Goal: Find contact information: Find contact information

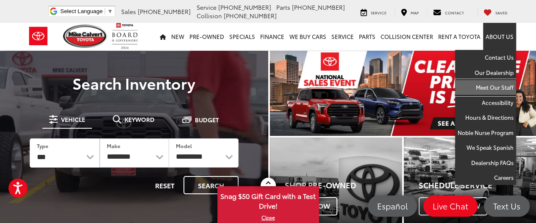
click at [491, 85] on link "Meet Our Staff" at bounding box center [485, 87] width 61 height 15
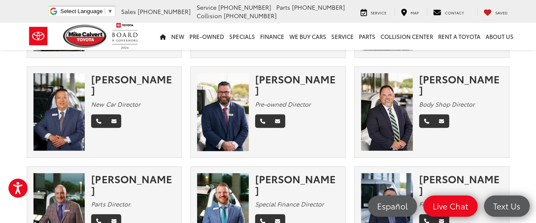
scroll to position [42, 0]
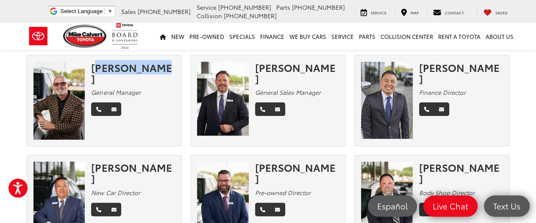
drag, startPoint x: 152, startPoint y: 67, endPoint x: 92, endPoint y: 64, distance: 60.2
click at [92, 64] on div "Mike Gorbet" at bounding box center [133, 73] width 84 height 22
copy div "Mike Gorbet"
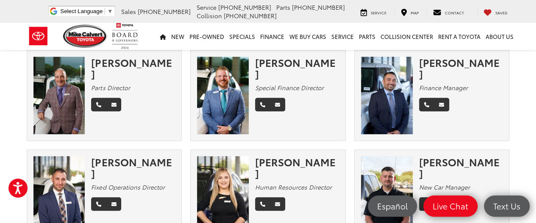
scroll to position [297, 0]
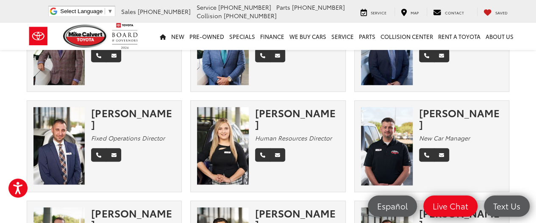
drag, startPoint x: 131, startPoint y: 128, endPoint x: 93, endPoint y: 116, distance: 39.7
click at [93, 116] on div "Matthew Winston" at bounding box center [133, 118] width 84 height 22
copy div "Matthew Winston"
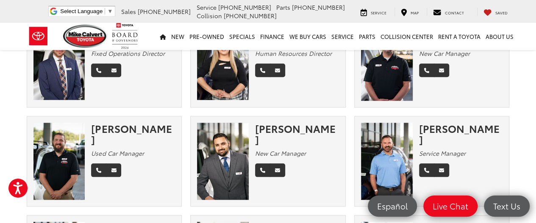
scroll to position [339, 0]
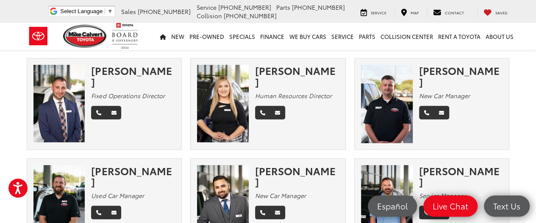
copy div "Matthew Winston"
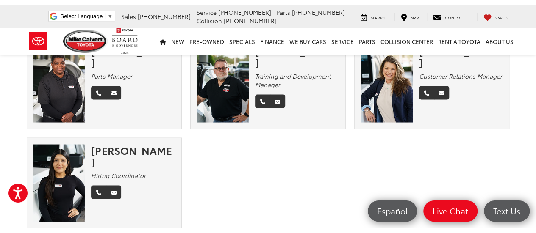
scroll to position [720, 0]
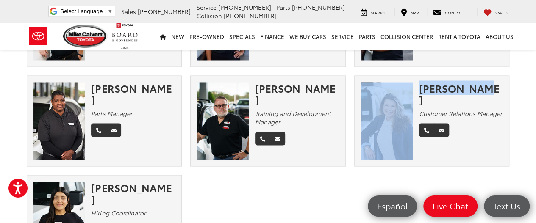
drag, startPoint x: 478, startPoint y: 87, endPoint x: 411, endPoint y: 85, distance: 66.6
click at [411, 85] on div "Gwen Leigh Customer Relations Manager" at bounding box center [432, 121] width 155 height 78
copy div "Gwen Leigh"
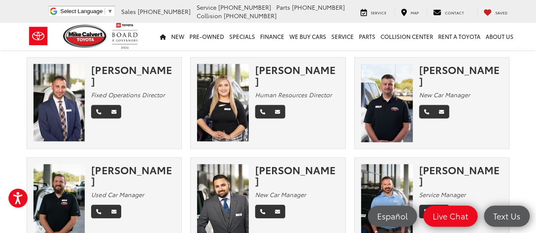
scroll to position [297, 0]
